Goal: Task Accomplishment & Management: Complete application form

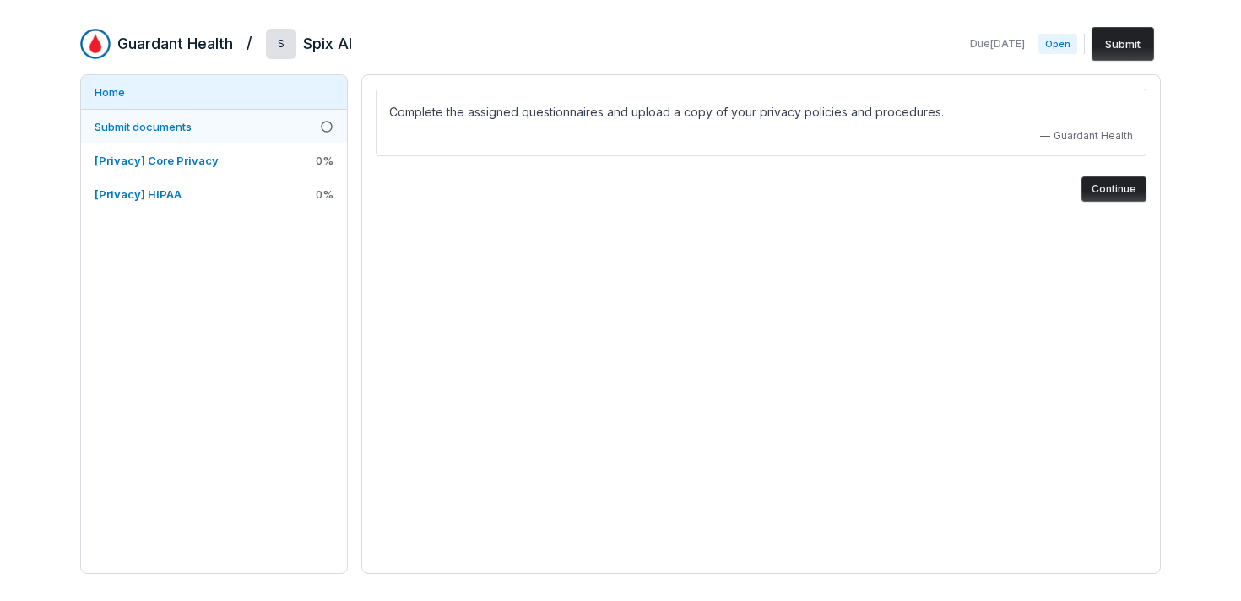
click at [294, 119] on link "Submit documents" at bounding box center [214, 127] width 266 height 34
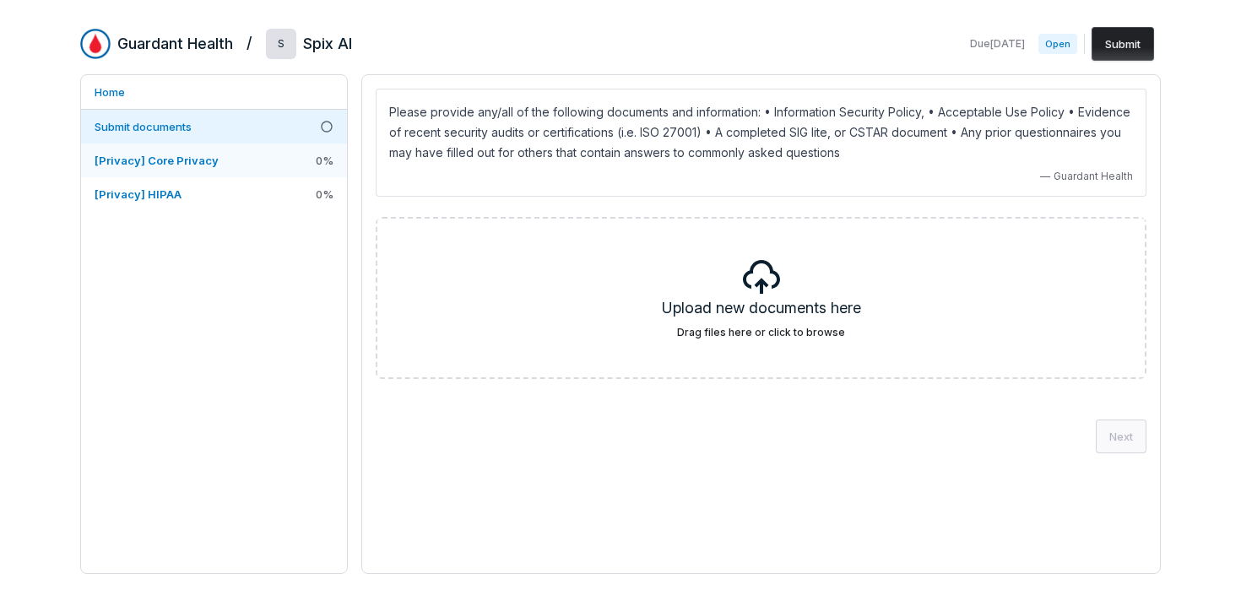
click at [274, 160] on link "[Privacy] Core Privacy 0 %" at bounding box center [214, 161] width 266 height 34
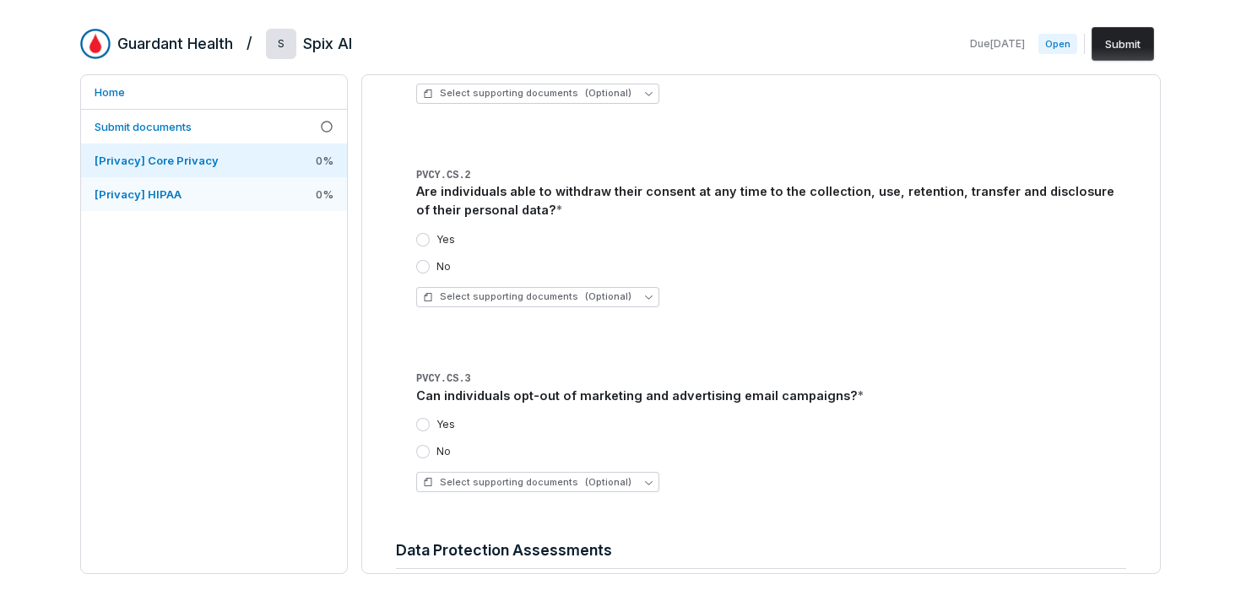
click at [269, 198] on link "[Privacy] HIPAA 0 %" at bounding box center [214, 194] width 266 height 34
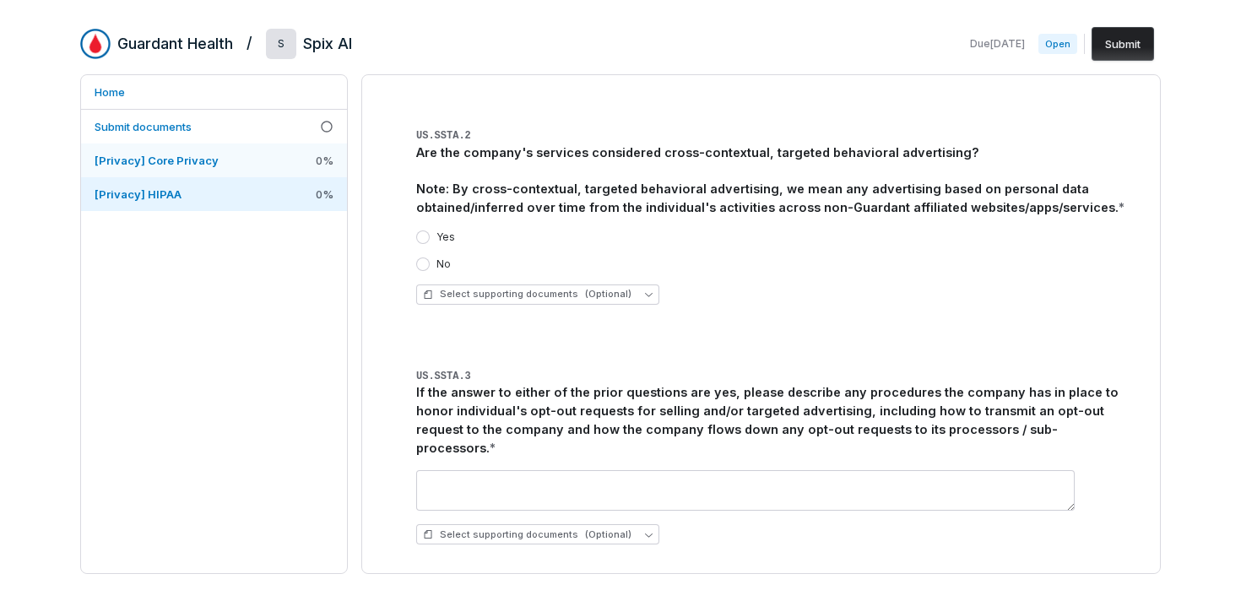
click at [216, 158] on link "[Privacy] Core Privacy 0 %" at bounding box center [214, 161] width 266 height 34
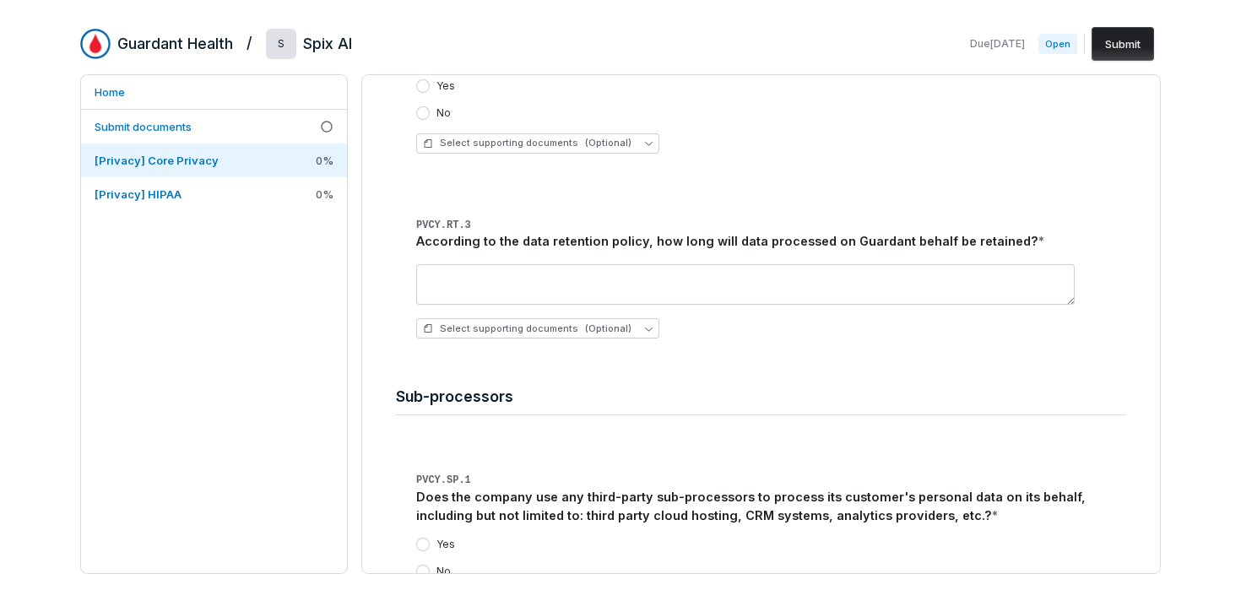
scroll to position [7255, 0]
